Goal: Navigation & Orientation: Find specific page/section

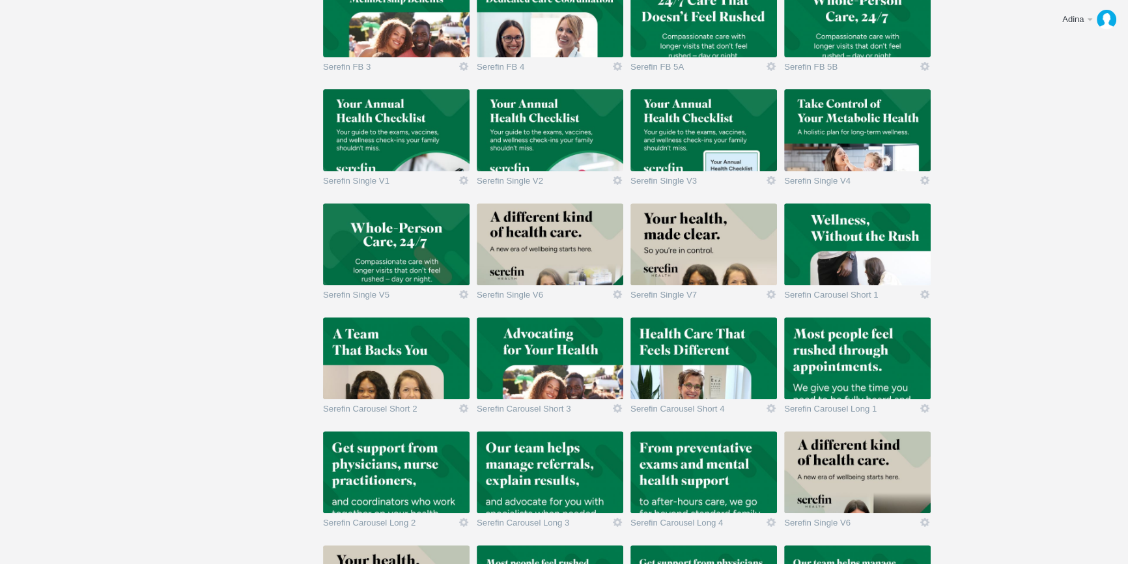
scroll to position [592, 0]
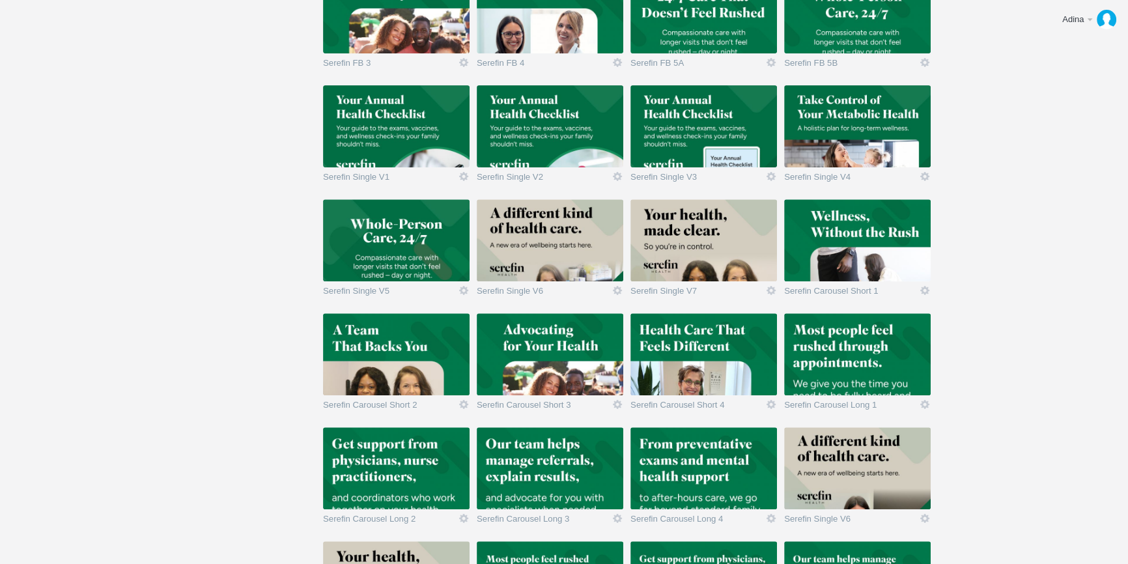
click at [556, 369] on img at bounding box center [550, 354] width 147 height 82
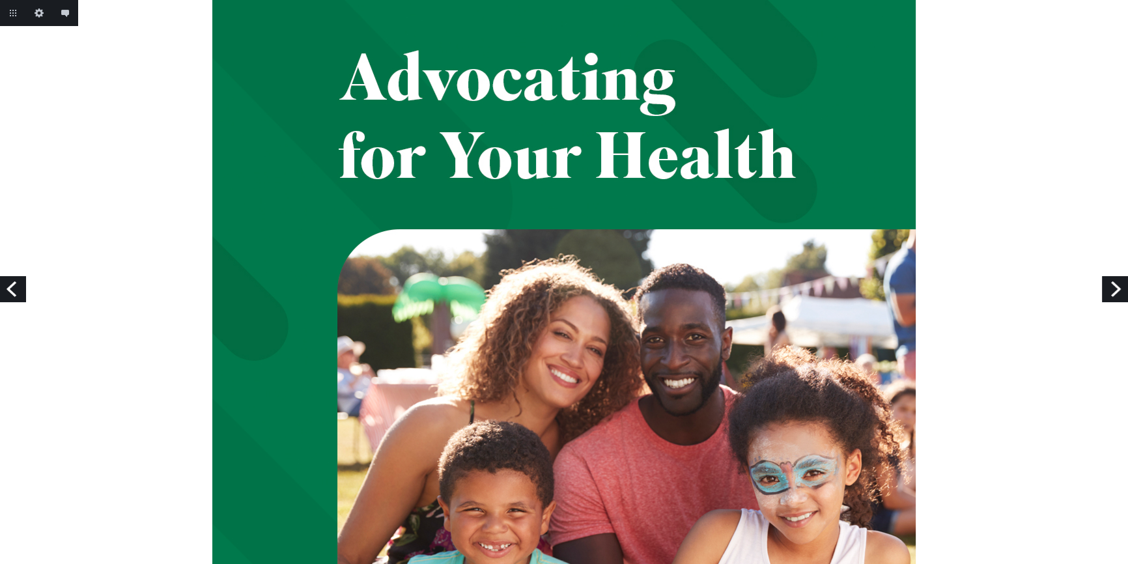
click at [1117, 294] on link "Next" at bounding box center [1115, 289] width 26 height 26
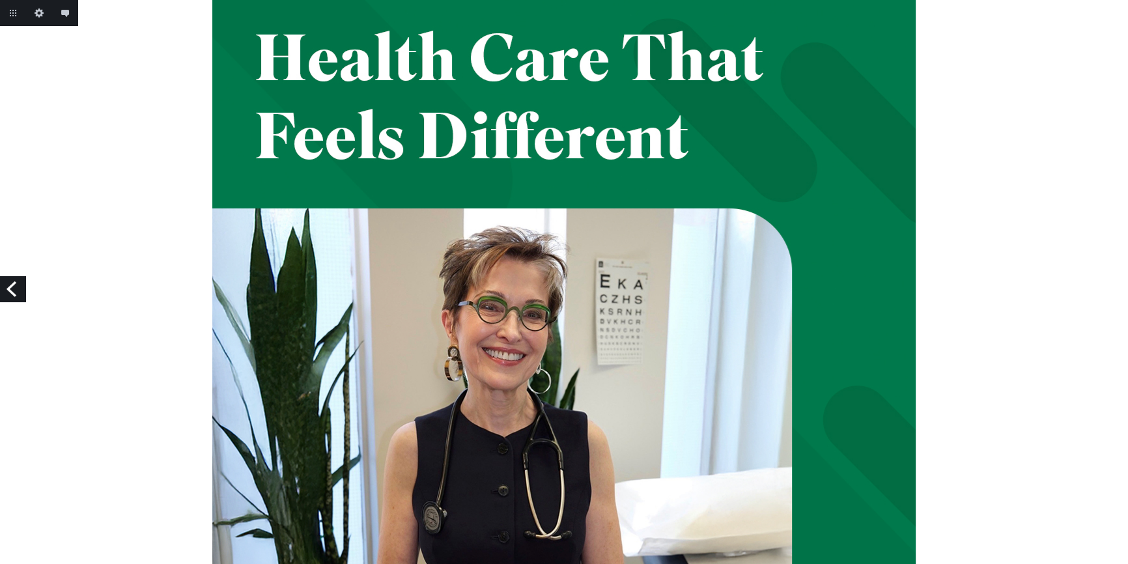
scroll to position [20, 0]
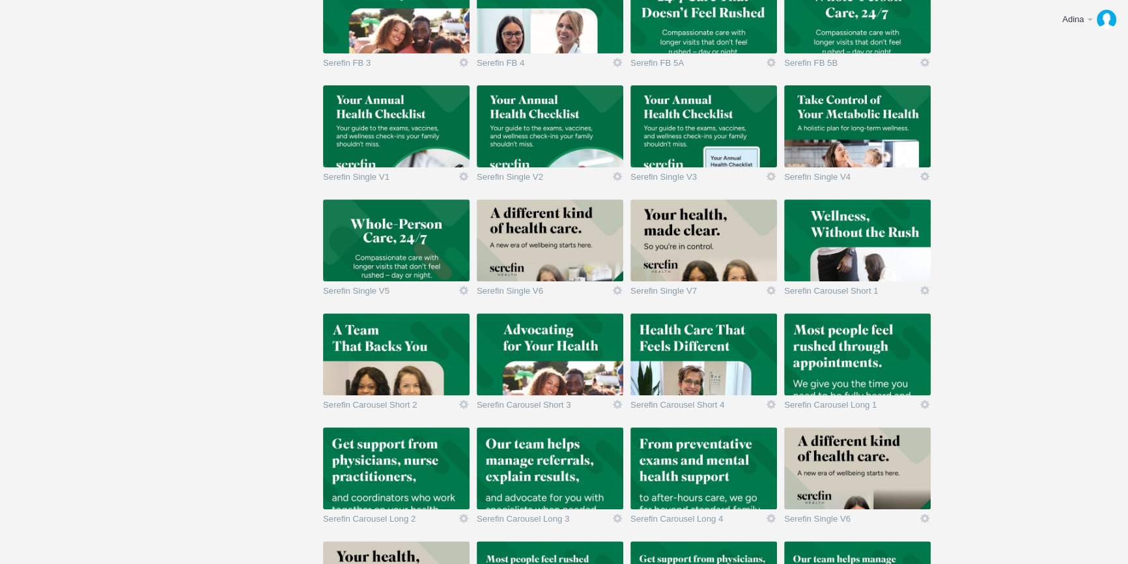
scroll to position [592, 0]
click at [566, 464] on img at bounding box center [550, 468] width 147 height 82
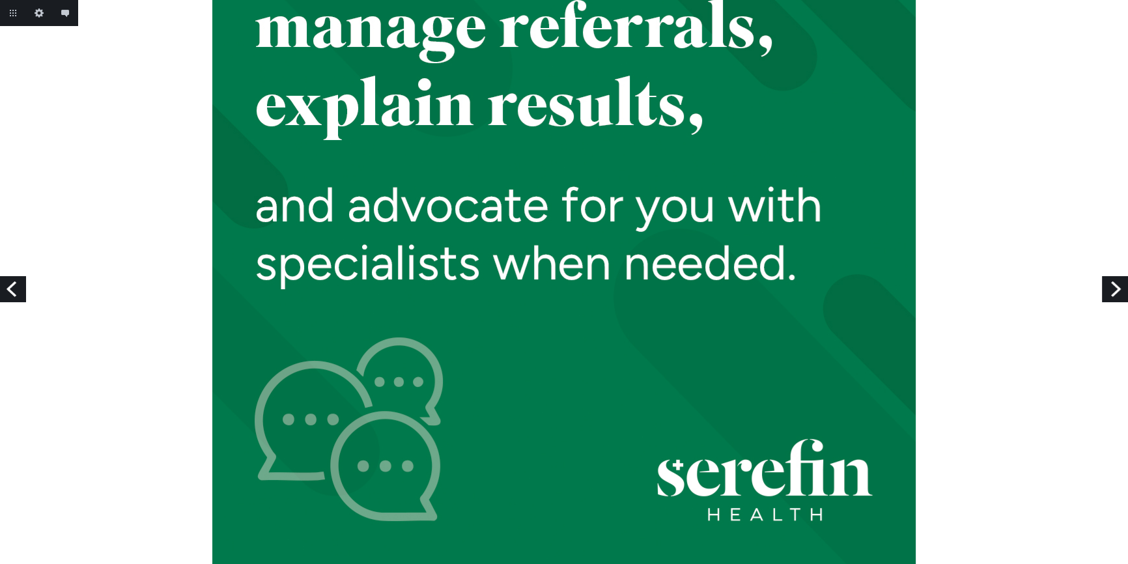
scroll to position [139, 0]
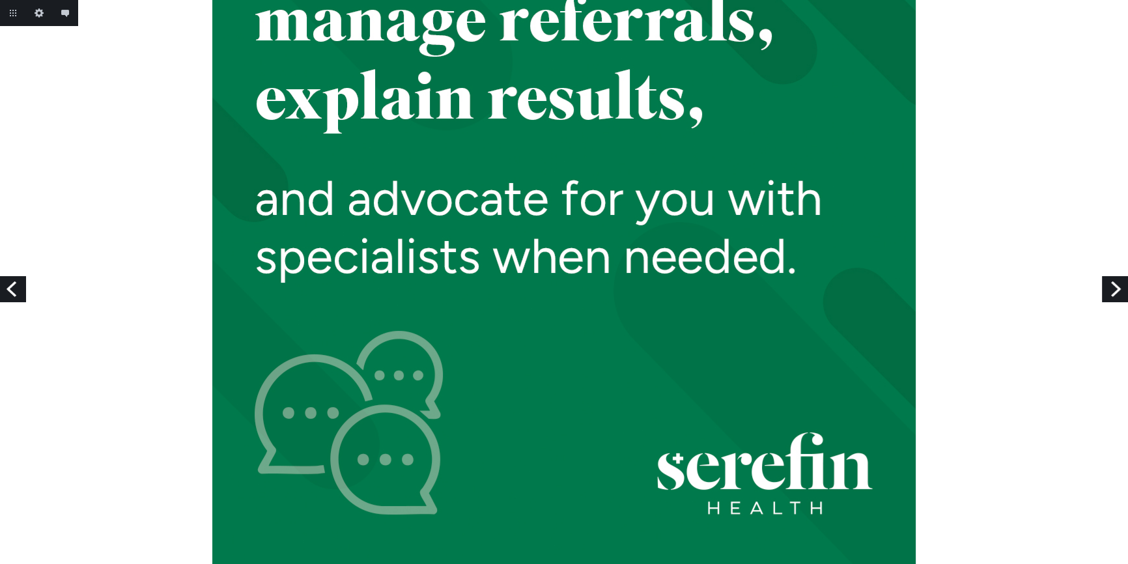
click at [1126, 292] on link "Next" at bounding box center [1115, 289] width 26 height 26
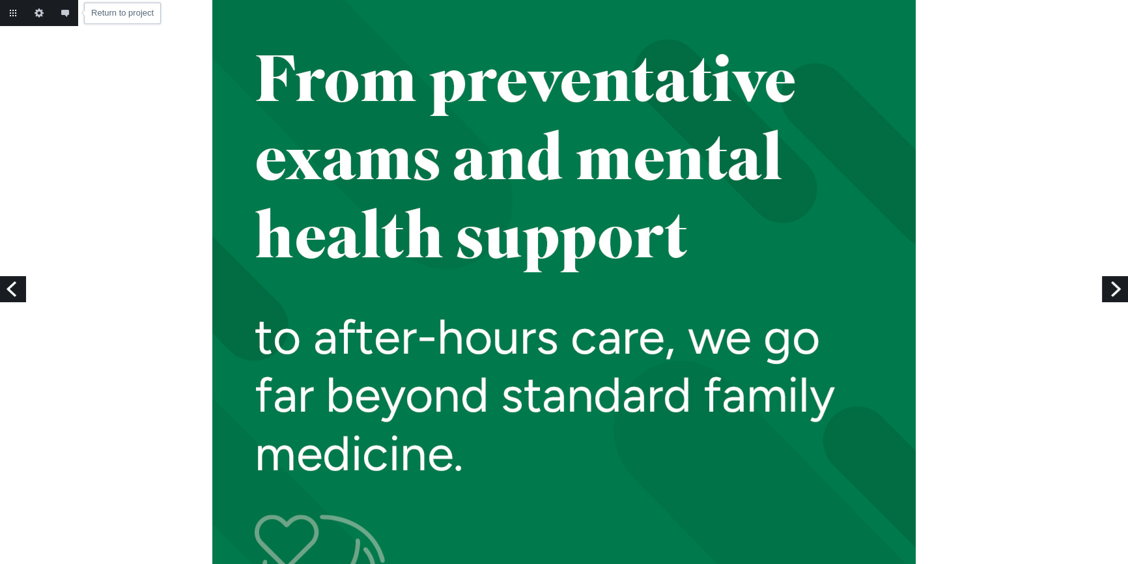
click at [13, 16] on link "Return to project" at bounding box center [13, 13] width 26 height 26
click at [13, 15] on link "Return to project" at bounding box center [13, 13] width 26 height 26
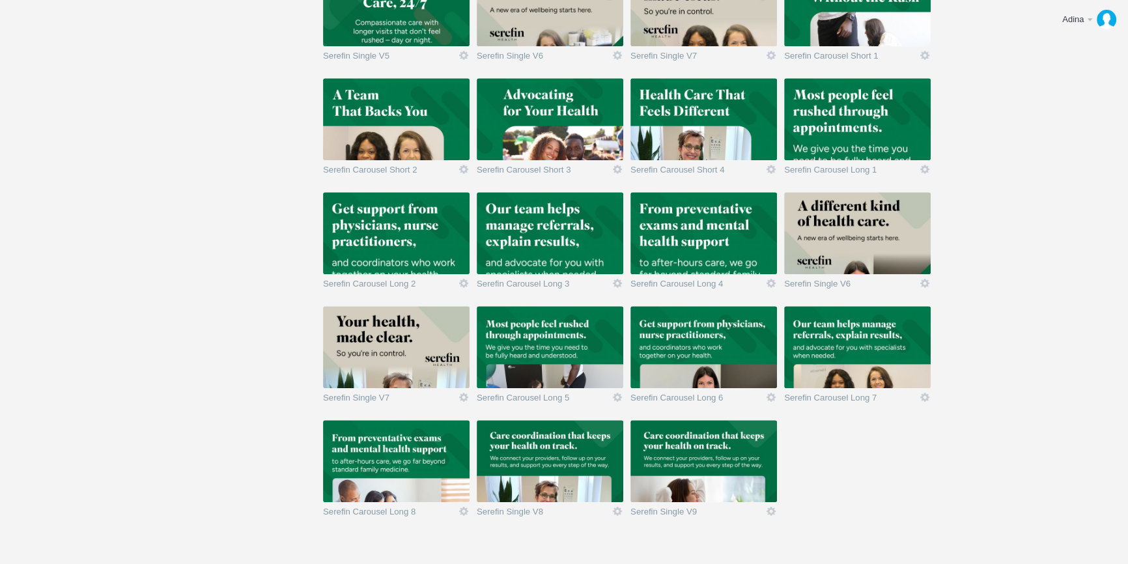
scroll to position [828, 0]
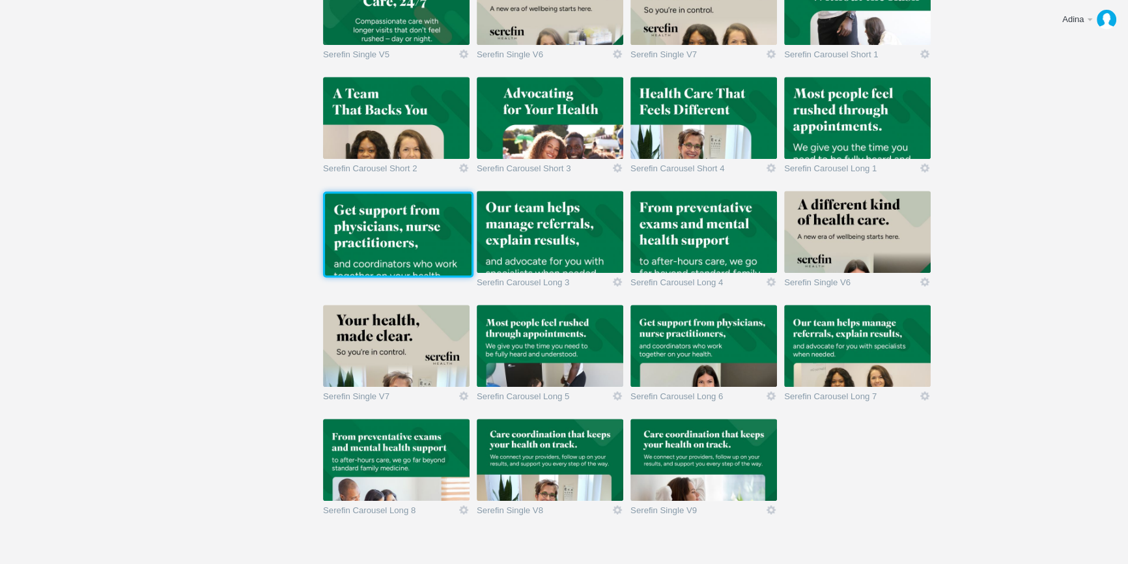
click at [396, 239] on img at bounding box center [398, 234] width 147 height 82
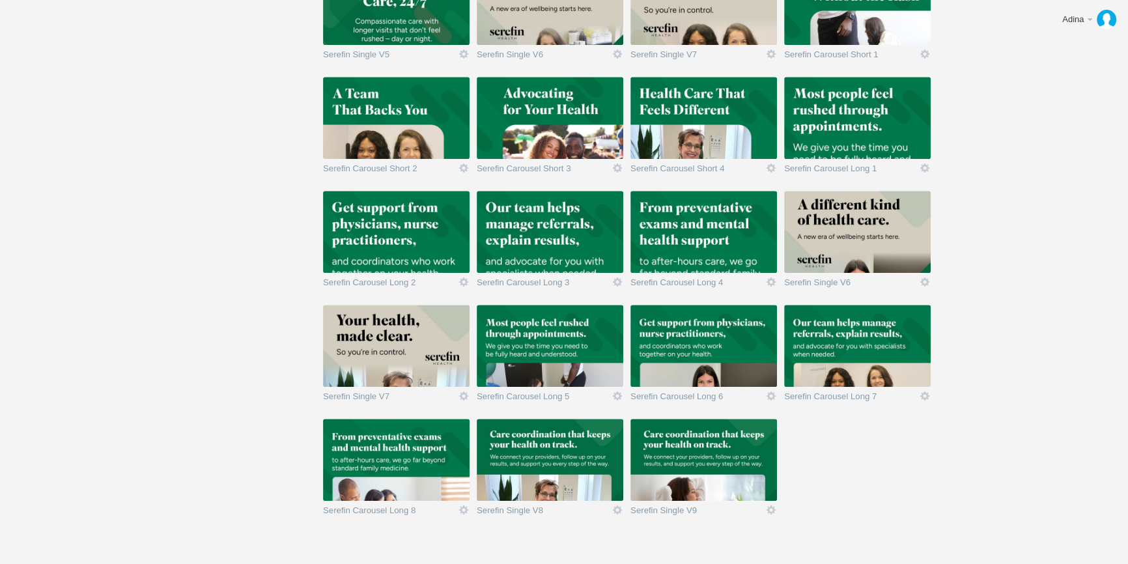
click at [396, 239] on img at bounding box center [396, 232] width 147 height 82
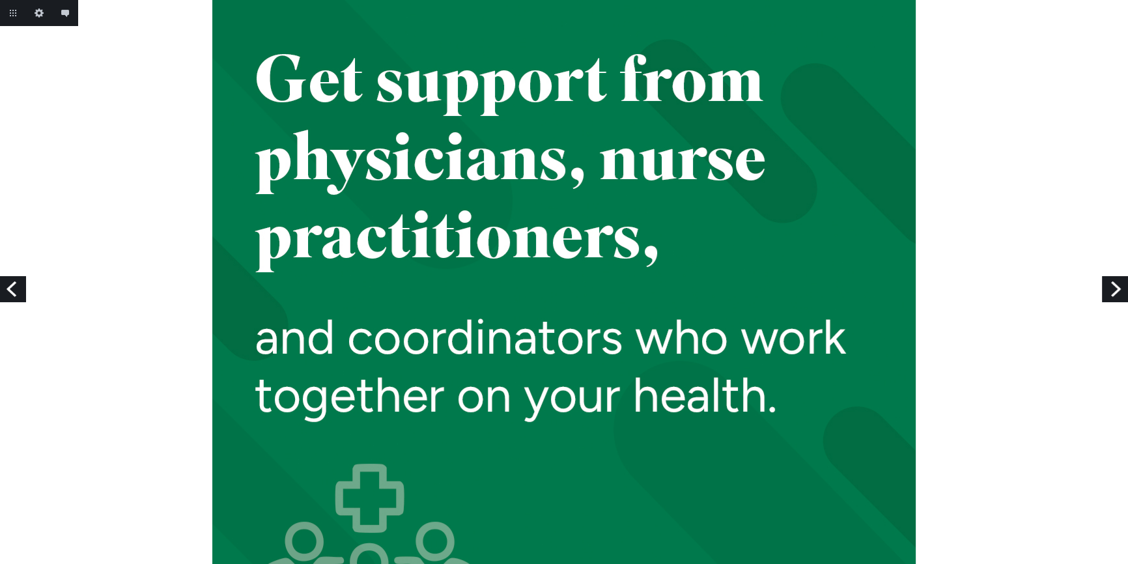
click at [1110, 283] on link "Next" at bounding box center [1115, 289] width 26 height 26
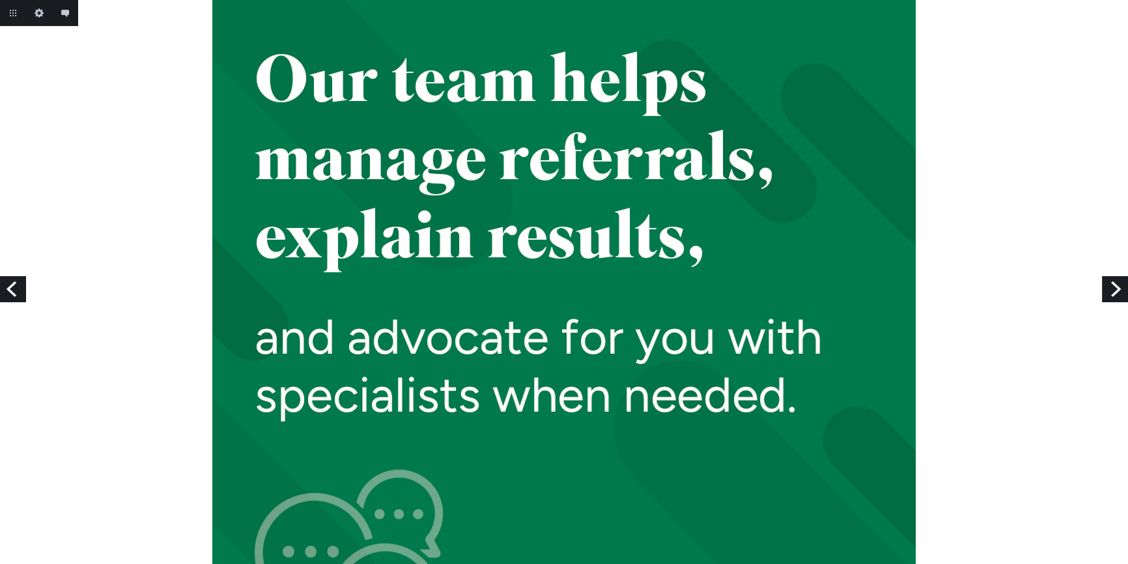
click at [1110, 283] on link "Next" at bounding box center [1115, 289] width 26 height 26
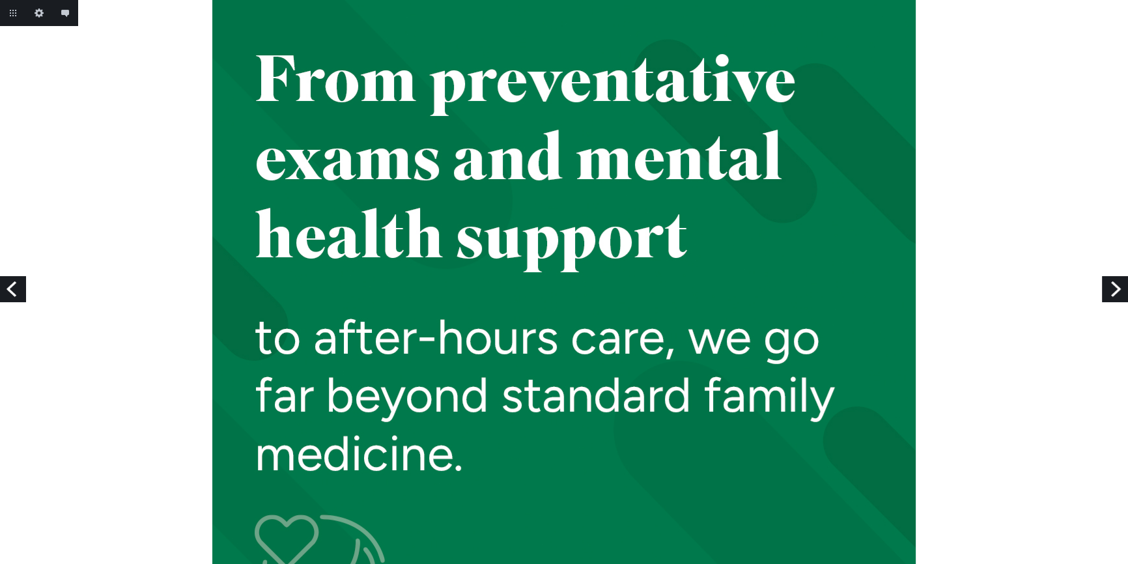
click at [1110, 283] on link "Next" at bounding box center [1115, 289] width 26 height 26
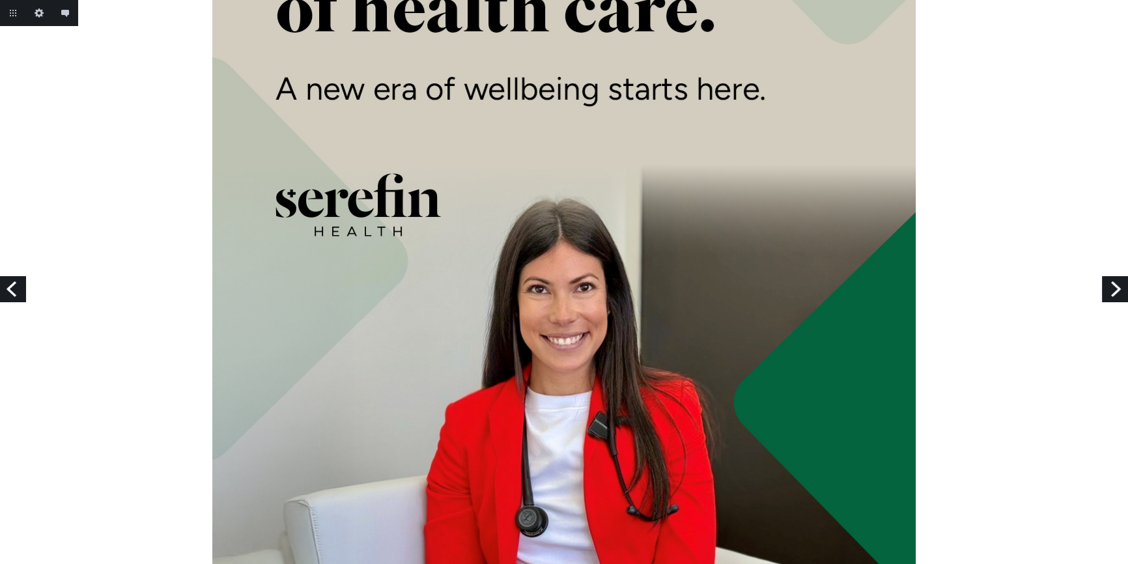
scroll to position [139, 0]
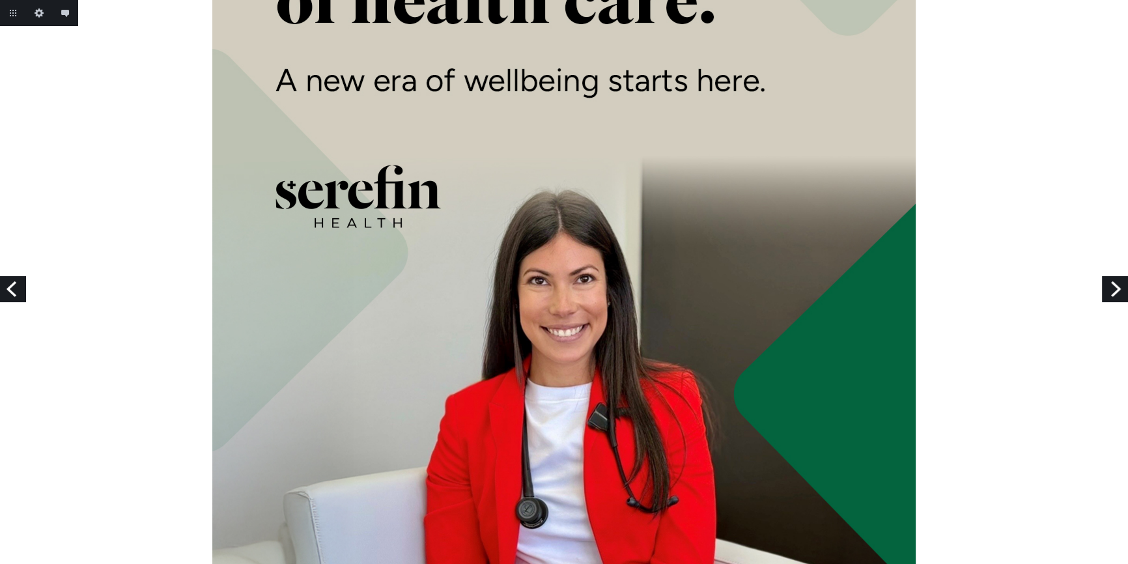
click at [1110, 283] on link "Next" at bounding box center [1115, 289] width 26 height 26
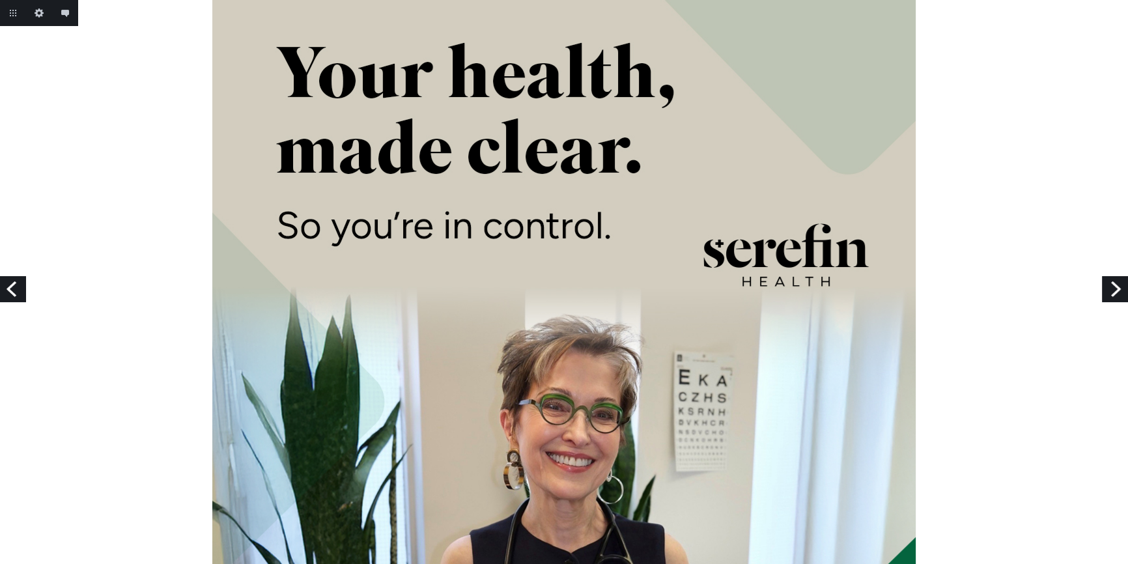
click at [1110, 283] on link "Next" at bounding box center [1115, 289] width 26 height 26
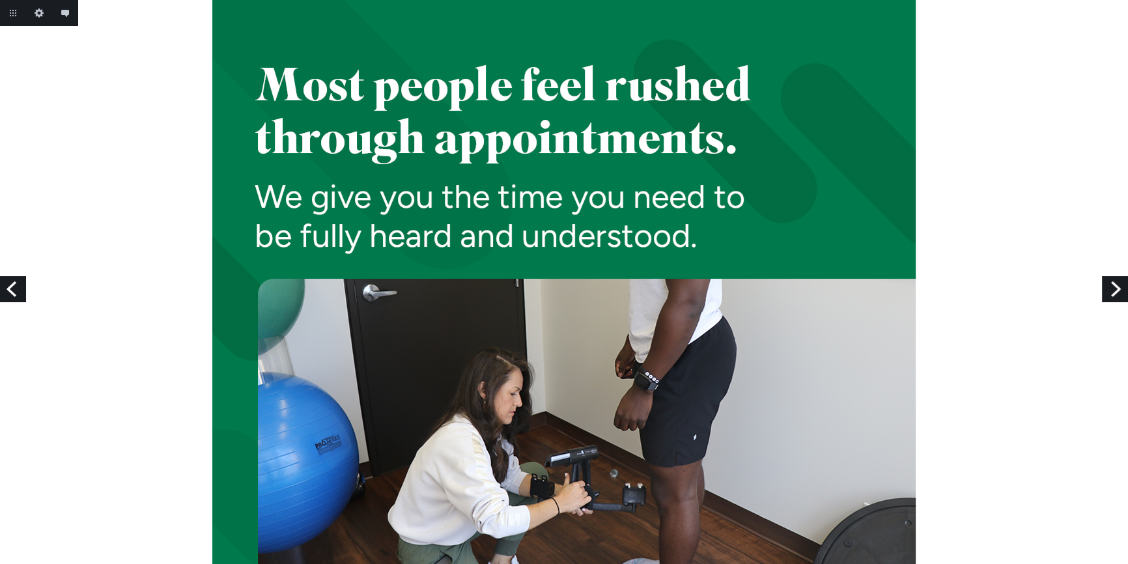
click at [1110, 283] on link "Next" at bounding box center [1115, 289] width 26 height 26
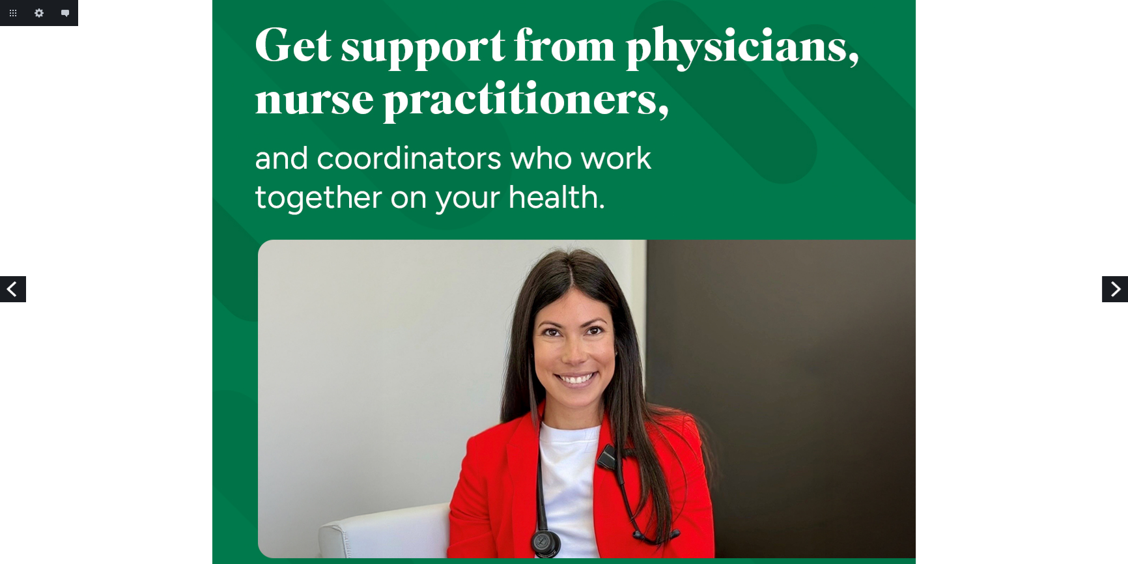
scroll to position [59, 0]
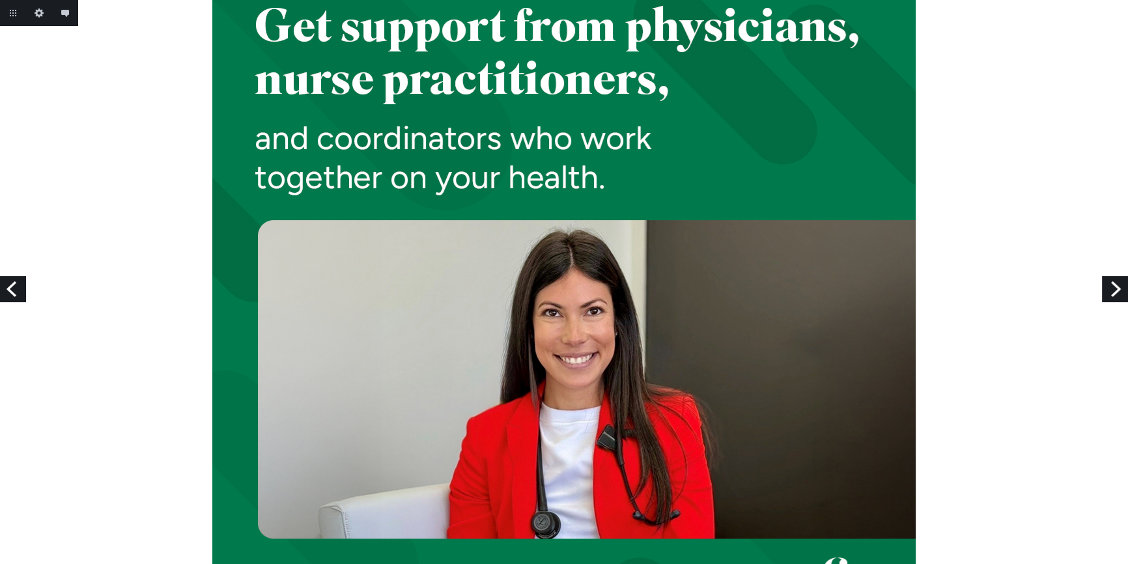
click at [1110, 283] on link "Next" at bounding box center [1115, 289] width 26 height 26
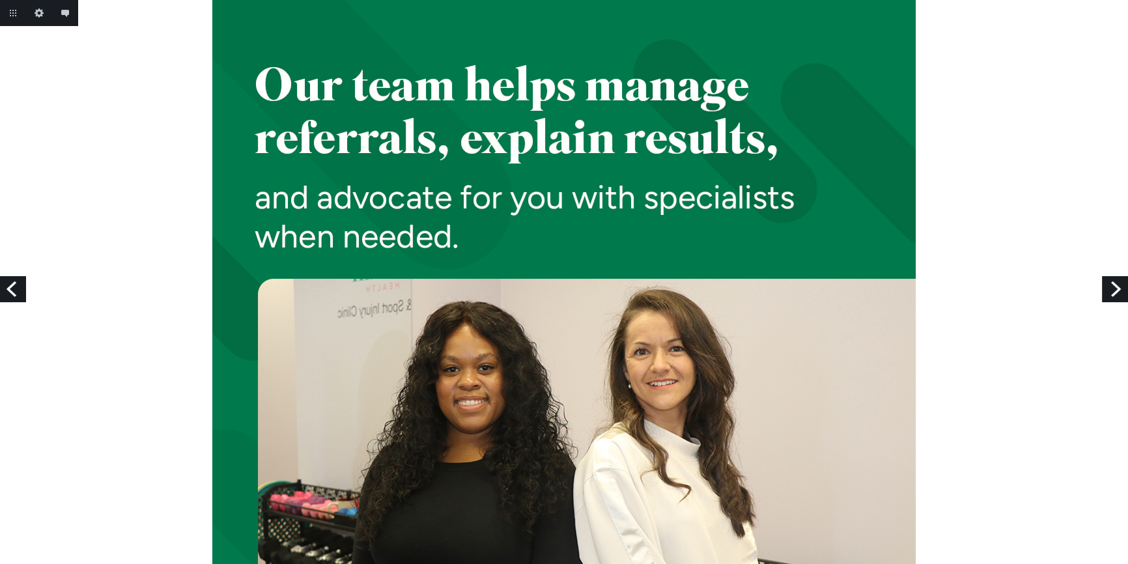
click at [1110, 283] on link "Next" at bounding box center [1115, 289] width 26 height 26
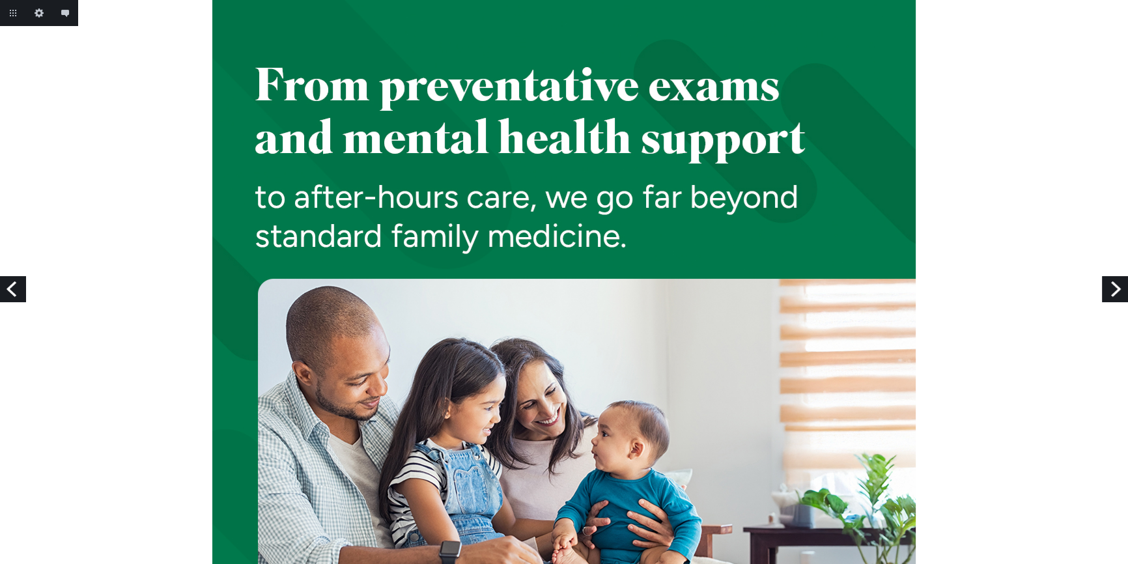
click at [1110, 283] on link "Next" at bounding box center [1115, 289] width 26 height 26
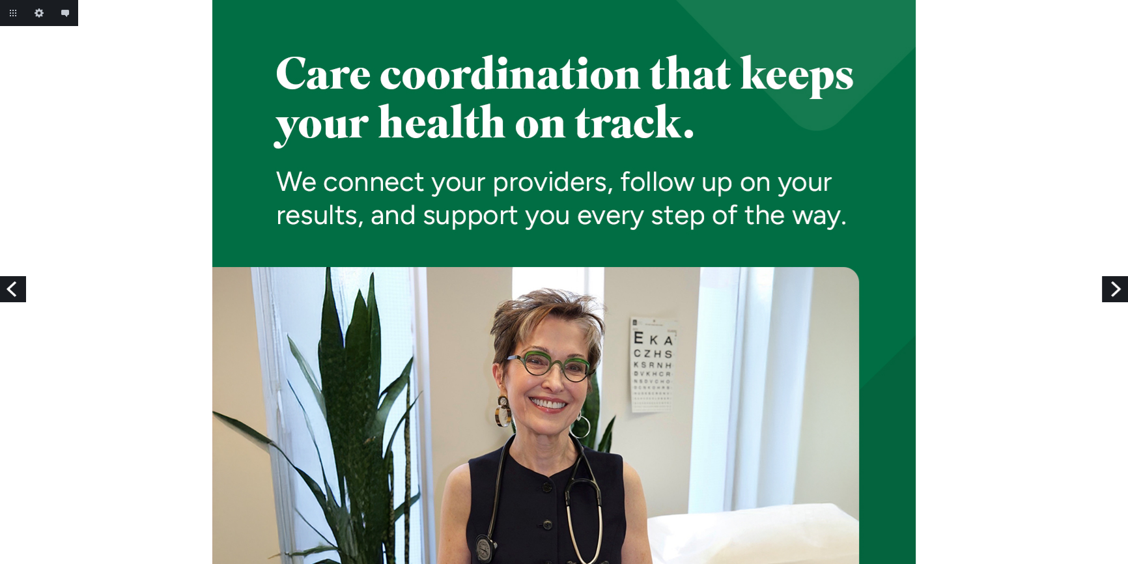
click at [1110, 283] on link "Next" at bounding box center [1115, 289] width 26 height 26
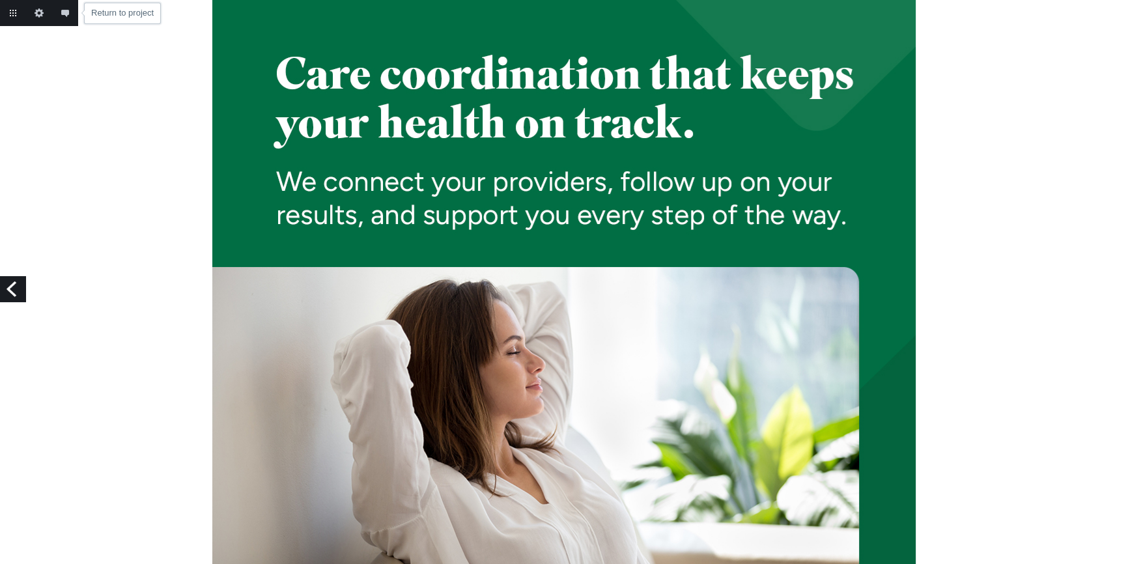
click at [15, 15] on link "Return to project" at bounding box center [13, 13] width 26 height 26
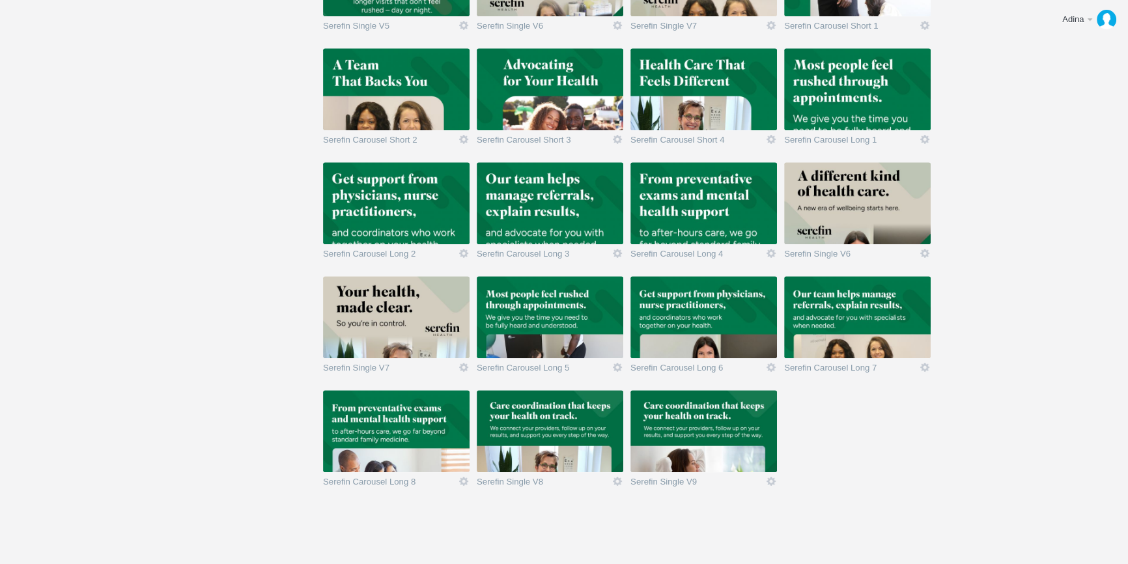
scroll to position [858, 0]
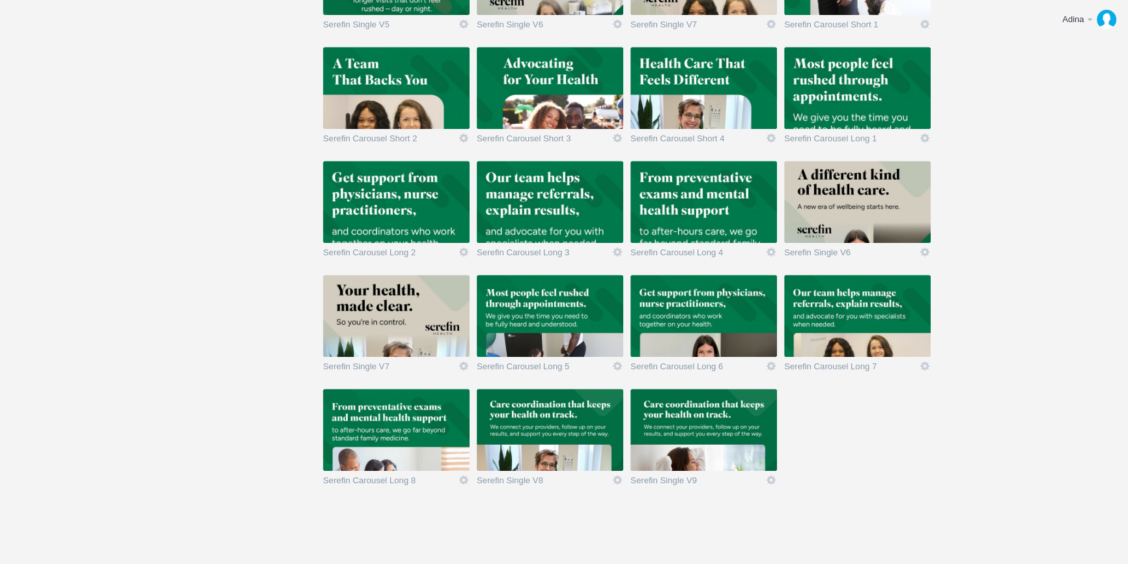
click at [753, 423] on img at bounding box center [703, 430] width 147 height 82
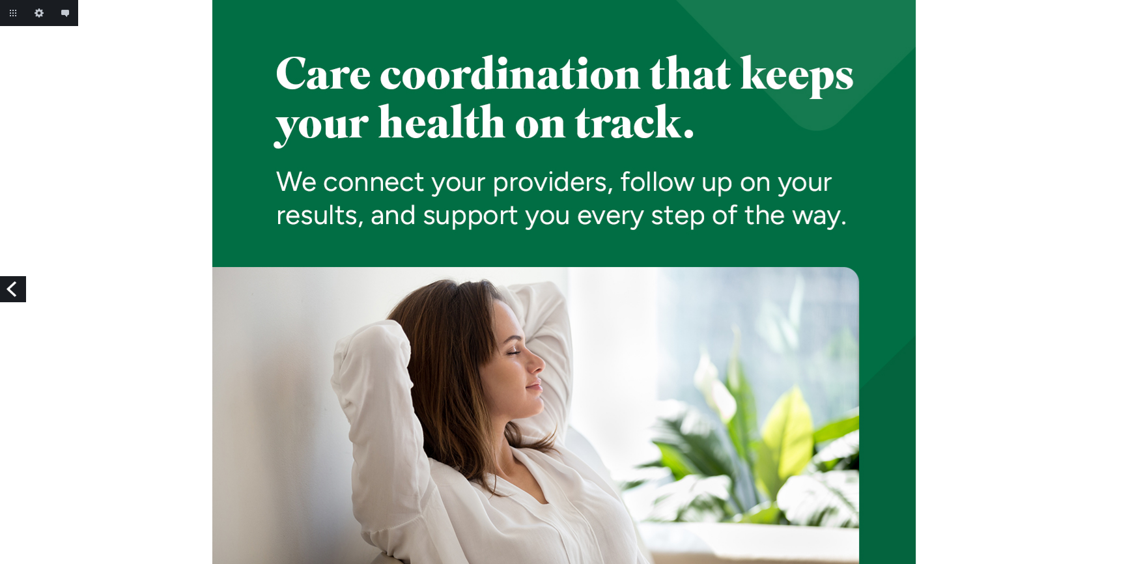
click at [14, 289] on link "Previous" at bounding box center [13, 289] width 26 height 26
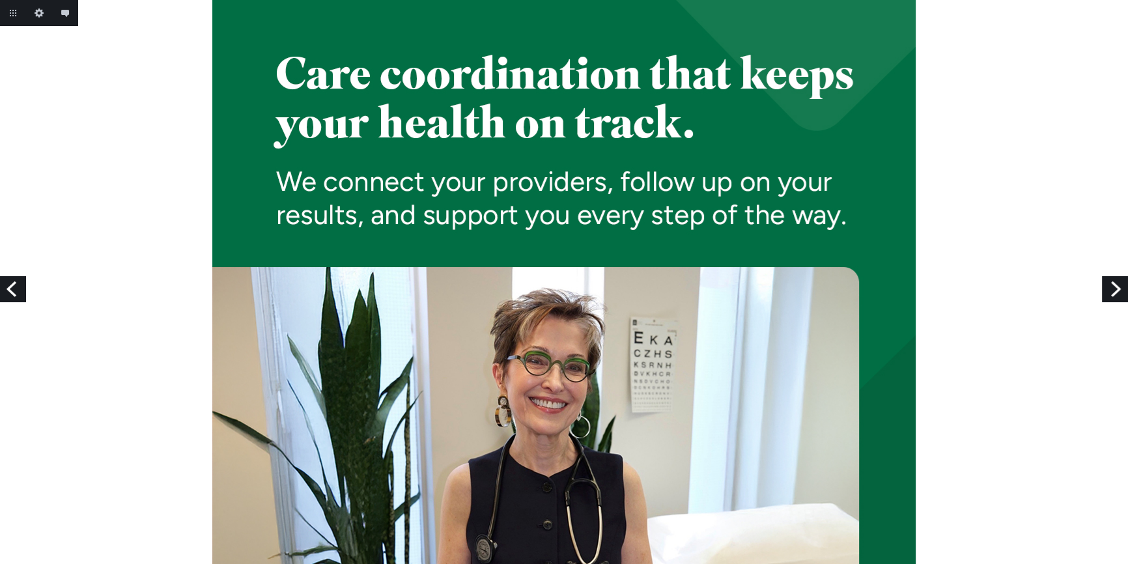
click at [14, 289] on link "Previous" at bounding box center [13, 289] width 26 height 26
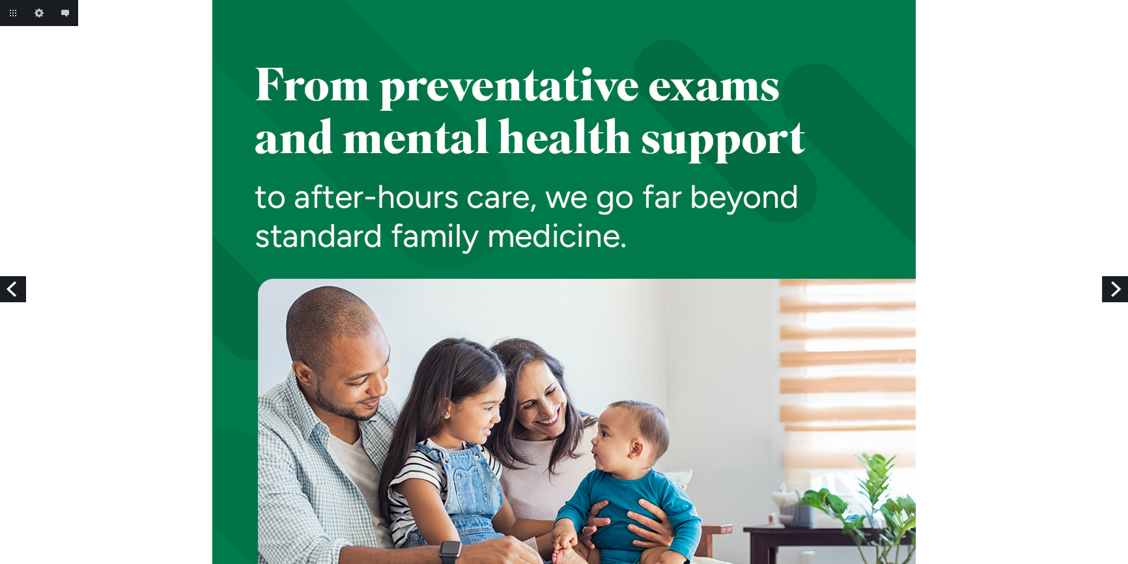
click at [14, 289] on link "Previous" at bounding box center [13, 289] width 26 height 26
